Goal: Information Seeking & Learning: Check status

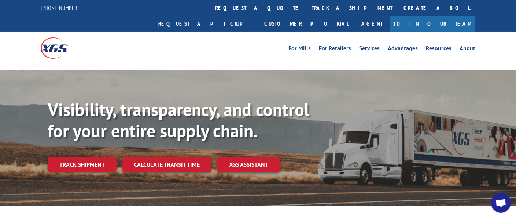
click at [80, 157] on link "Track shipment" at bounding box center [82, 164] width 69 height 15
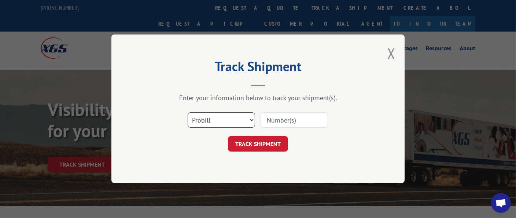
click at [212, 118] on select "Select category... Probill BOL PO" at bounding box center [221, 120] width 67 height 15
select select "po"
click at [188, 113] on select "Select category... Probill BOL PO" at bounding box center [221, 120] width 67 height 15
click at [287, 121] on input at bounding box center [294, 120] width 67 height 15
type input "CG501542"
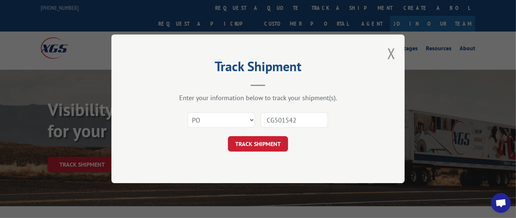
click button "TRACK SHIPMENT" at bounding box center [258, 143] width 60 height 15
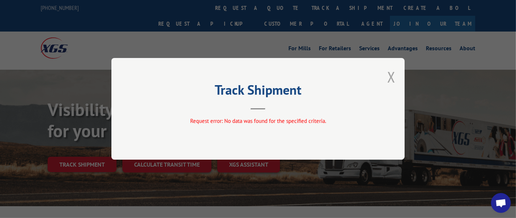
click at [392, 75] on button "Close modal" at bounding box center [392, 76] width 8 height 19
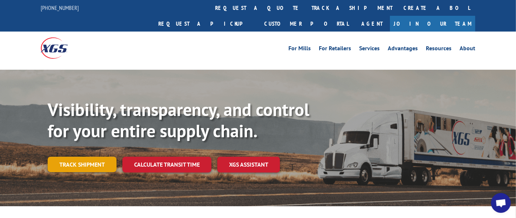
click at [83, 157] on link "Track shipment" at bounding box center [82, 164] width 69 height 15
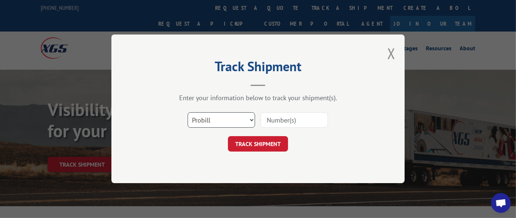
click at [207, 120] on select "Select category... Probill BOL PO" at bounding box center [221, 120] width 67 height 15
click at [275, 119] on input at bounding box center [294, 120] width 67 height 15
type input "CG501542"
click button "TRACK SHIPMENT" at bounding box center [258, 143] width 60 height 15
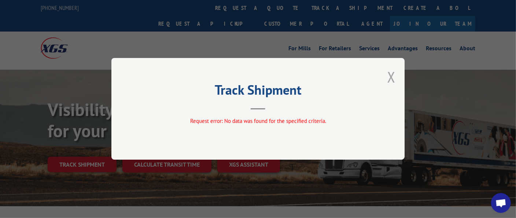
click at [392, 76] on button "Close modal" at bounding box center [392, 76] width 8 height 19
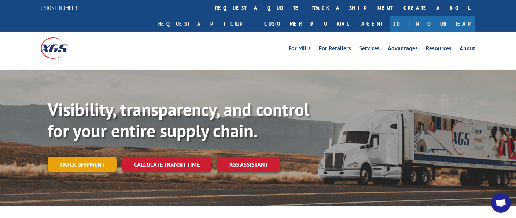
click at [98, 157] on link "Track shipment" at bounding box center [82, 164] width 69 height 15
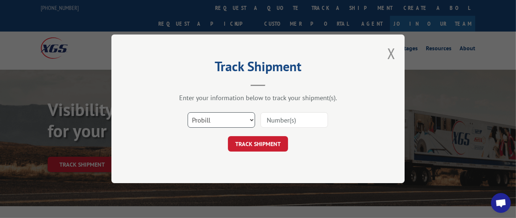
click at [234, 116] on select "Select category... Probill BOL PO" at bounding box center [221, 120] width 67 height 15
select select "po"
click at [188, 113] on select "Select category... Probill BOL PO" at bounding box center [221, 120] width 67 height 15
click at [301, 116] on input at bounding box center [294, 120] width 67 height 15
type input "CG501542"
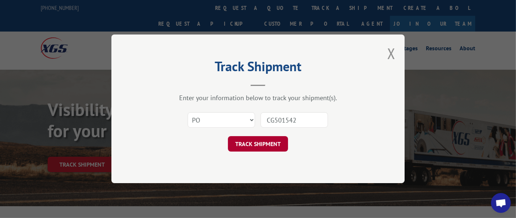
click at [244, 143] on button "TRACK SHIPMENT" at bounding box center [258, 143] width 60 height 15
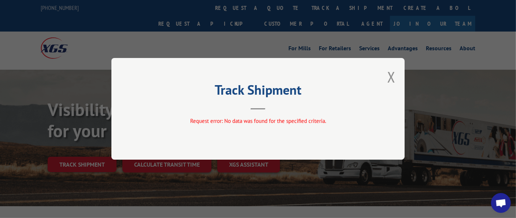
click at [392, 74] on button "Close modal" at bounding box center [392, 76] width 8 height 19
